Goal: Task Accomplishment & Management: Use online tool/utility

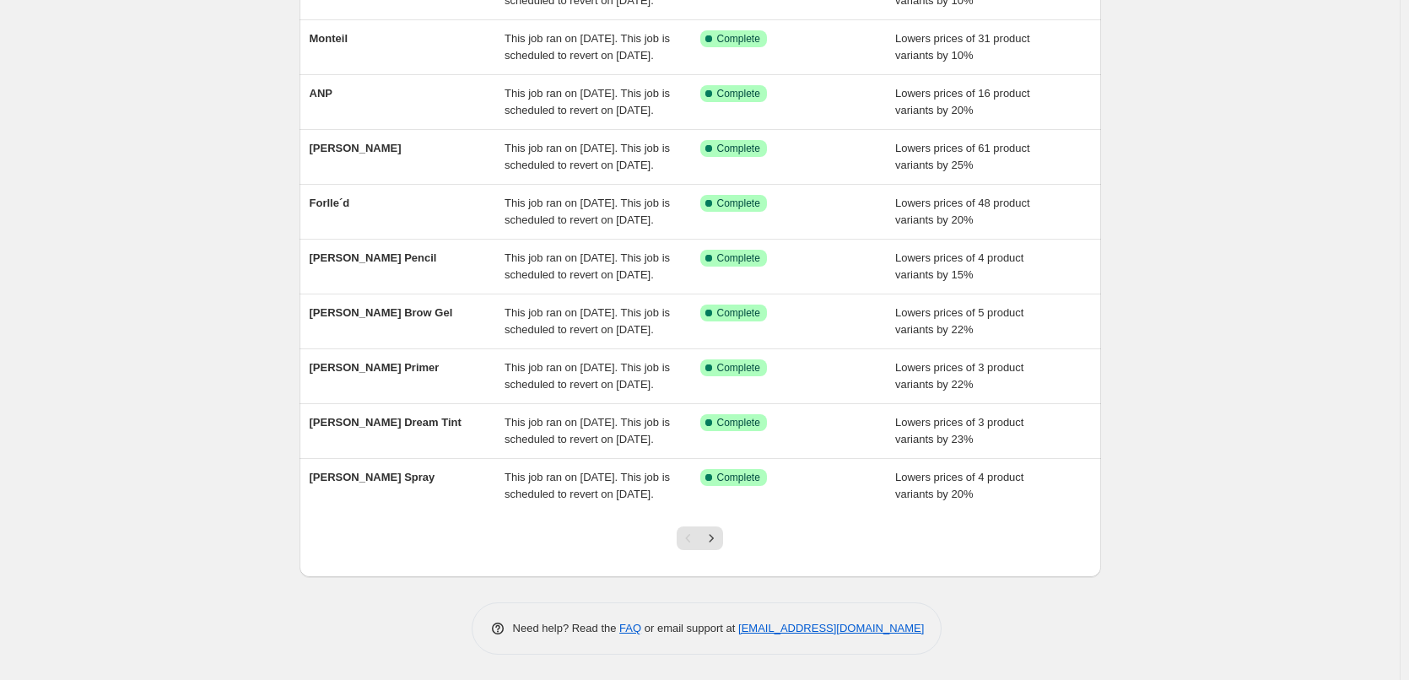
scroll to position [358, 0]
click at [720, 542] on icon "Next" at bounding box center [711, 538] width 17 height 17
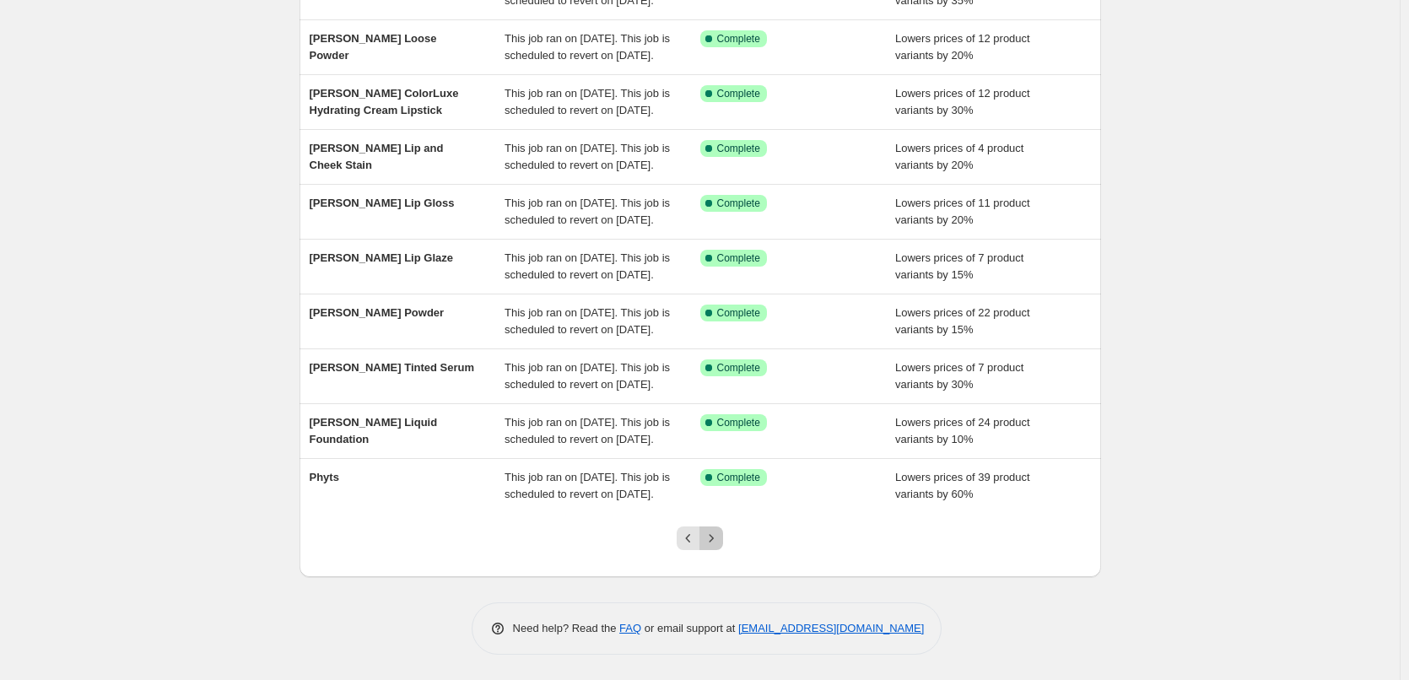
click at [720, 542] on icon "Next" at bounding box center [711, 538] width 17 height 17
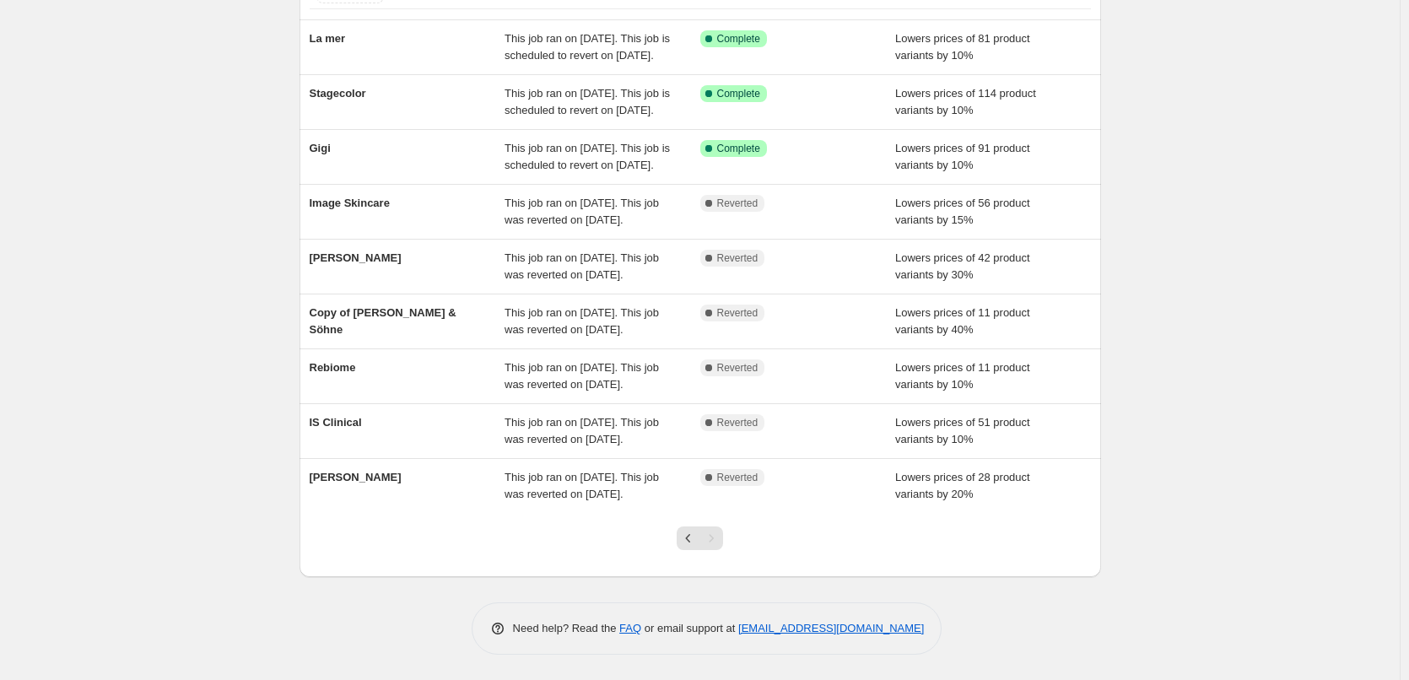
scroll to position [235, 0]
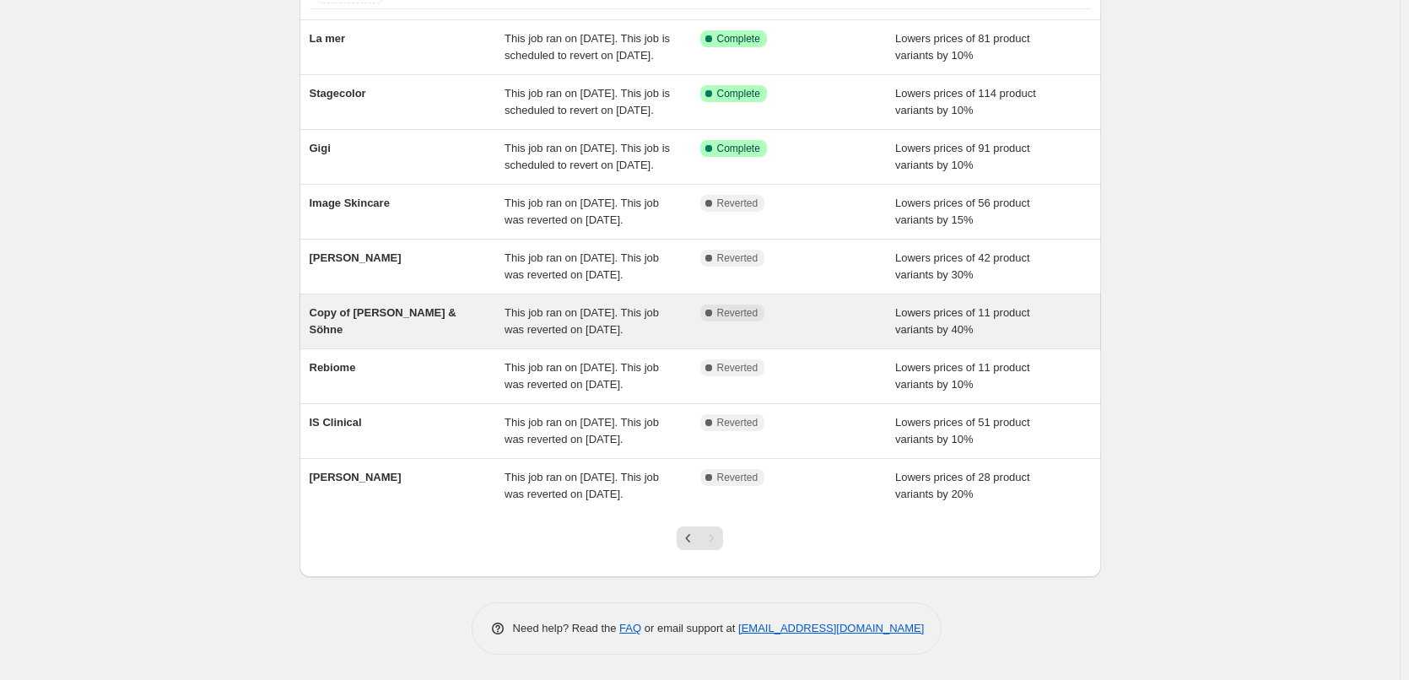
click at [369, 306] on span "Copy of [PERSON_NAME] & Söhne" at bounding box center [383, 321] width 147 height 30
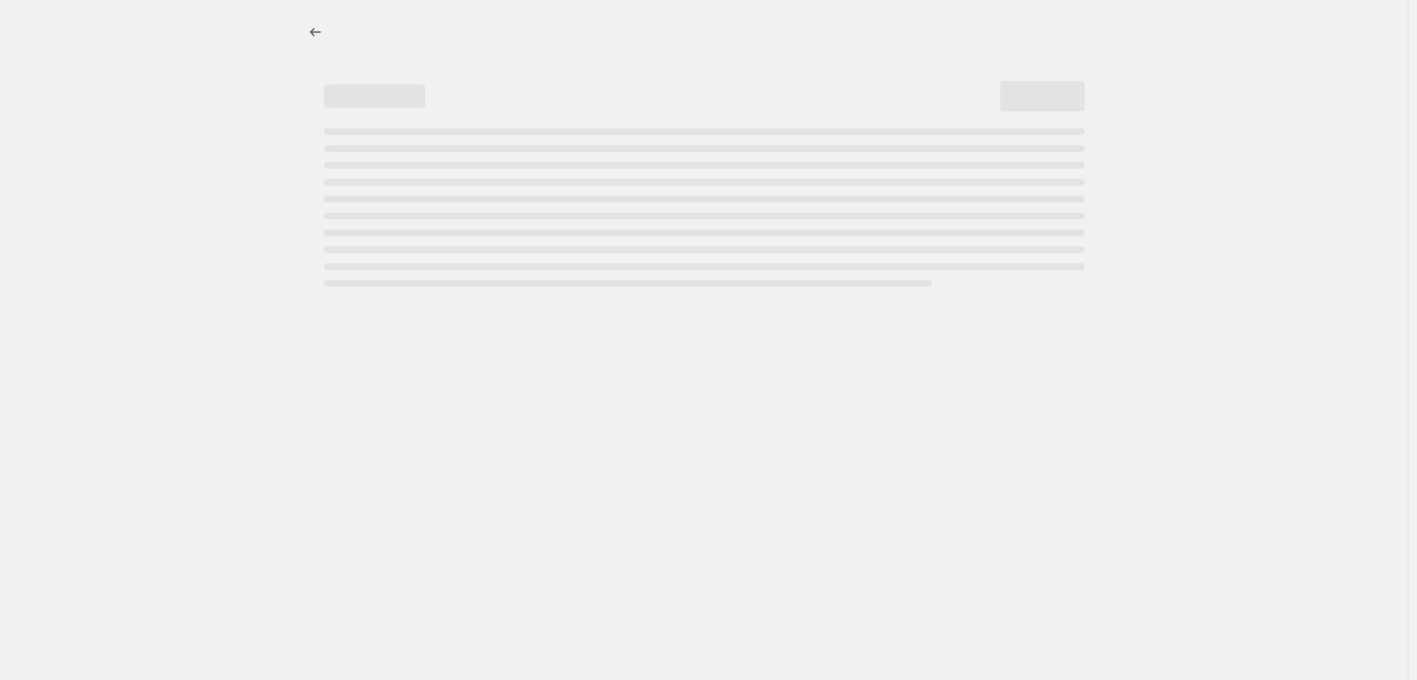
select select "percentage"
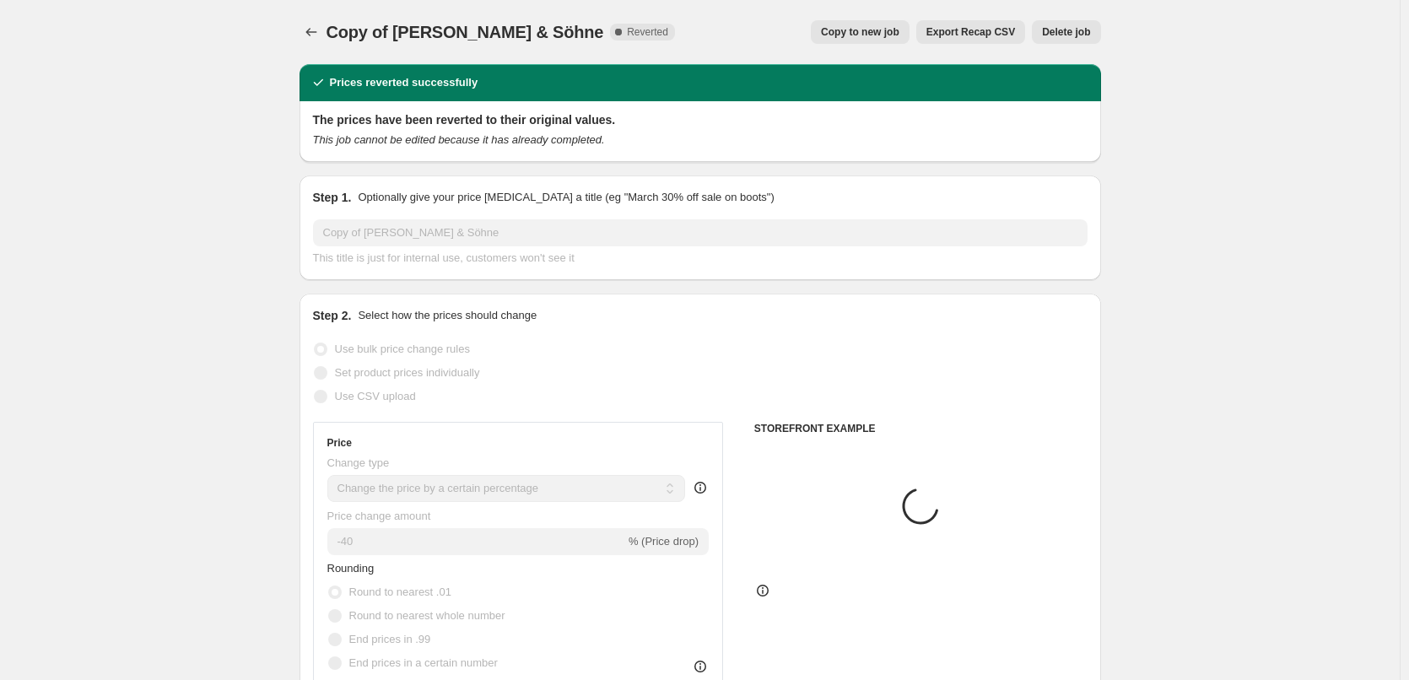
select select "vendor"
